Goal: Book appointment/travel/reservation

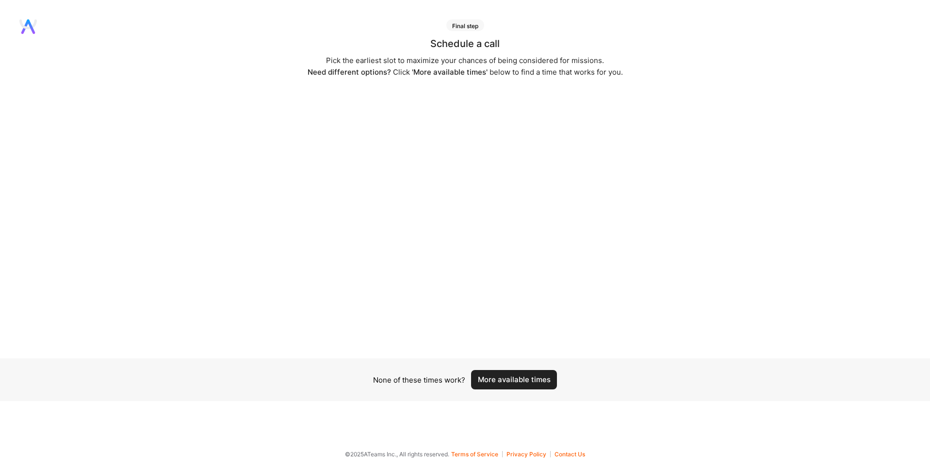
click at [524, 380] on button "More available times" at bounding box center [514, 379] width 86 height 19
click at [531, 383] on button "More available times" at bounding box center [514, 379] width 86 height 19
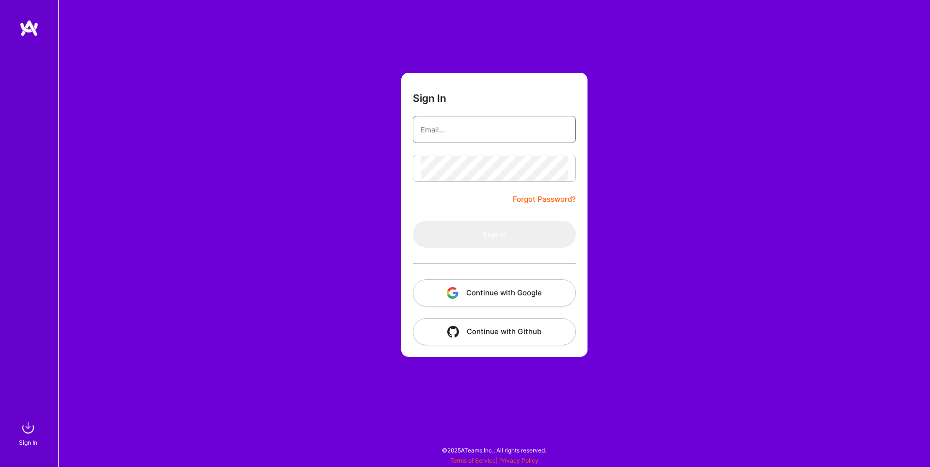
type input "[EMAIL_ADDRESS][DOMAIN_NAME]"
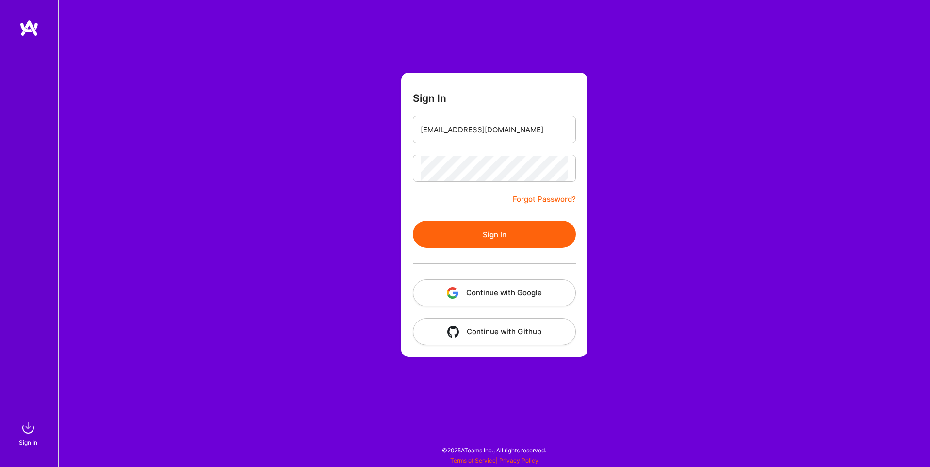
click at [510, 294] on button "Continue with Google" at bounding box center [494, 292] width 163 height 27
